Goal: Information Seeking & Learning: Learn about a topic

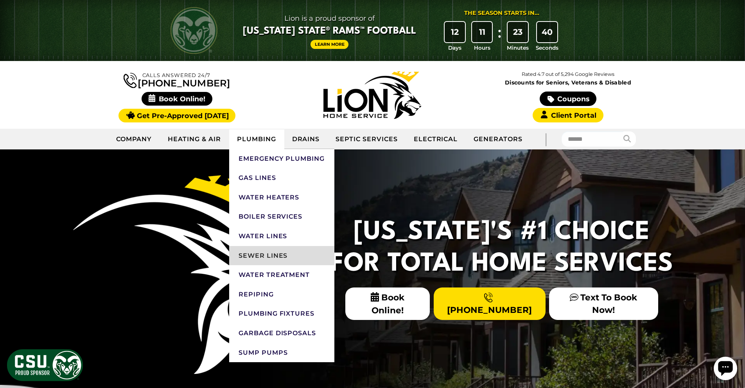
click at [269, 255] on link "Sewer Lines" at bounding box center [281, 256] width 105 height 20
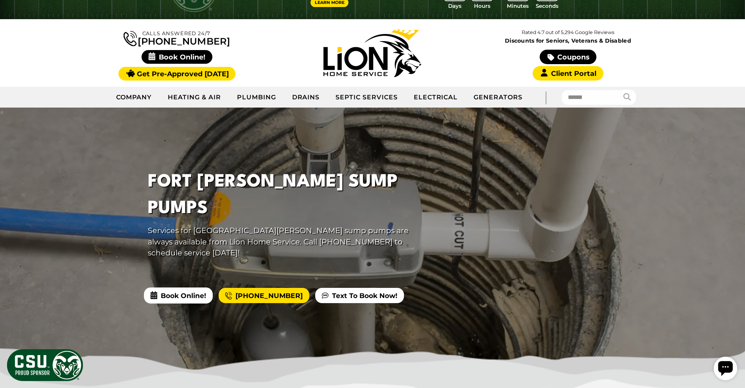
scroll to position [32, 0]
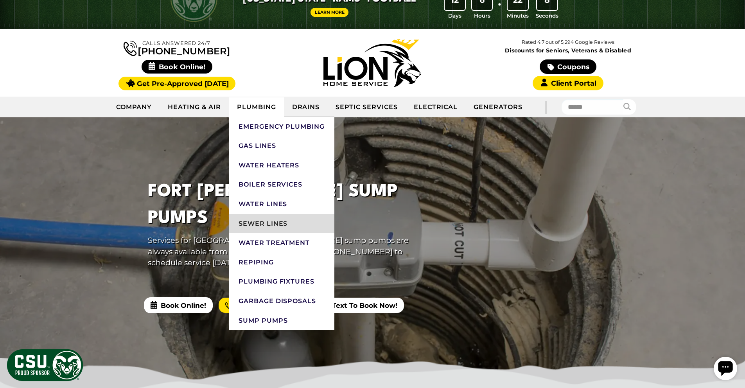
click at [273, 222] on link "Sewer Lines" at bounding box center [281, 224] width 105 height 20
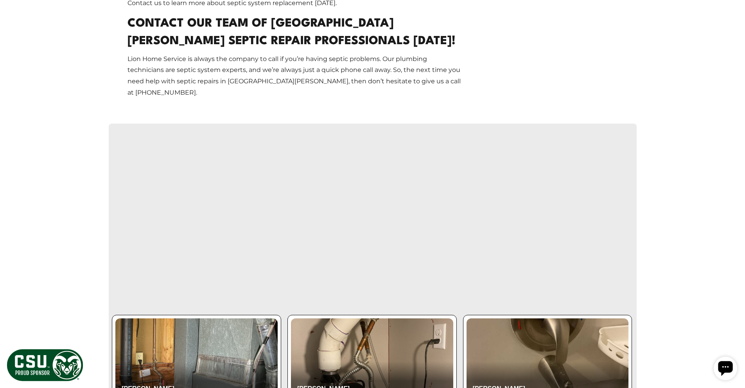
scroll to position [1050, 0]
